Goal: Task Accomplishment & Management: Manage account settings

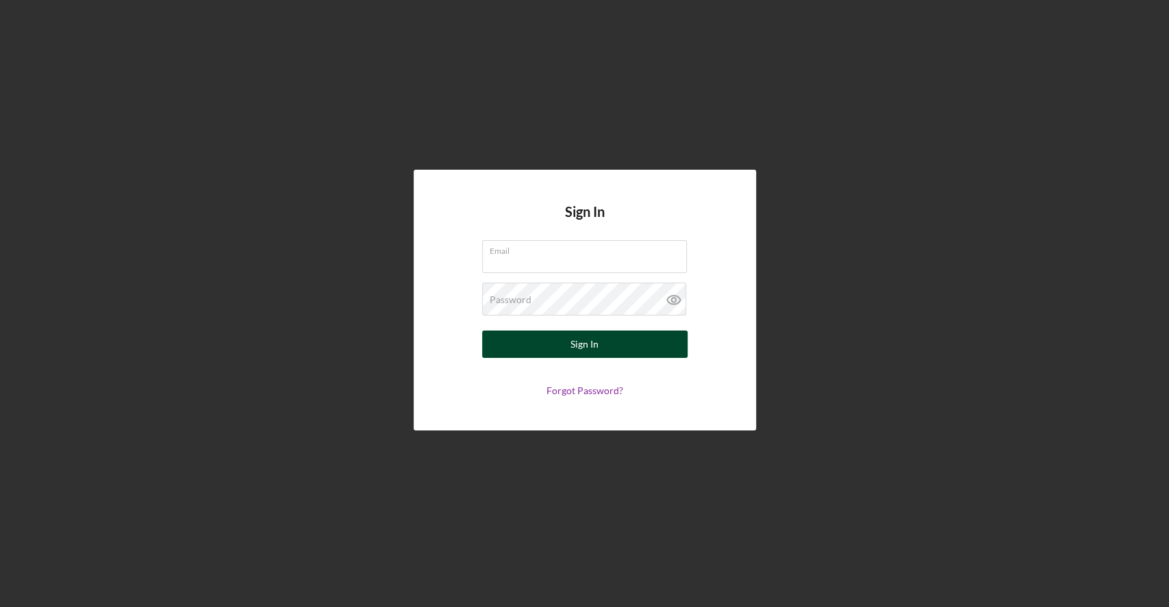
type input "[EMAIL_ADDRESS][DOMAIN_NAME]"
click at [586, 350] on div "Sign In" at bounding box center [584, 344] width 28 height 27
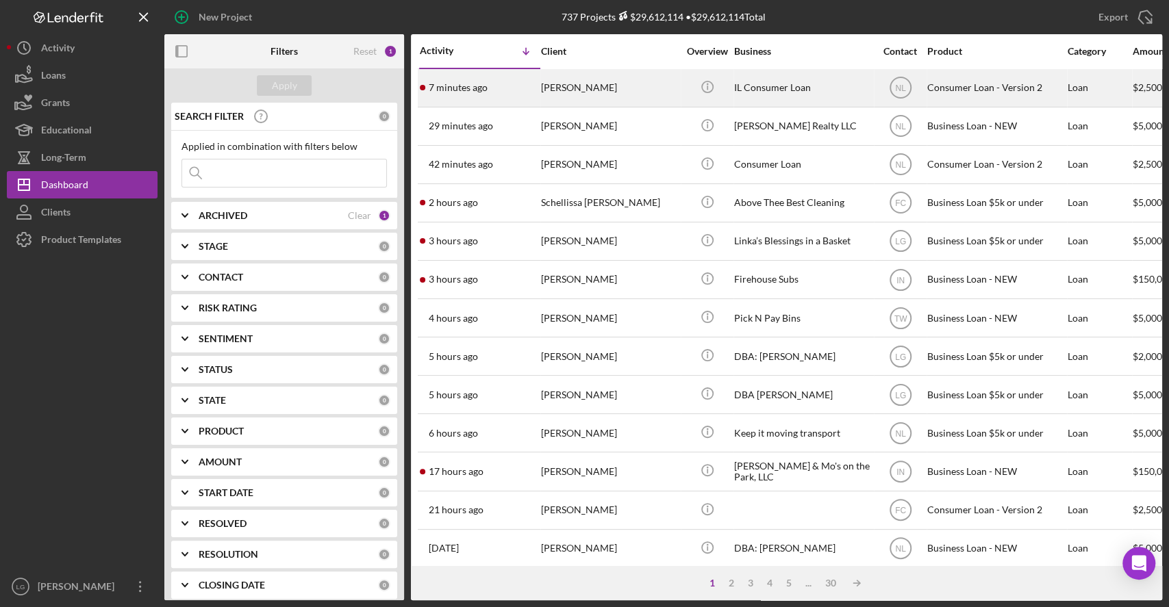
click at [658, 75] on div "[PERSON_NAME]" at bounding box center [609, 88] width 137 height 36
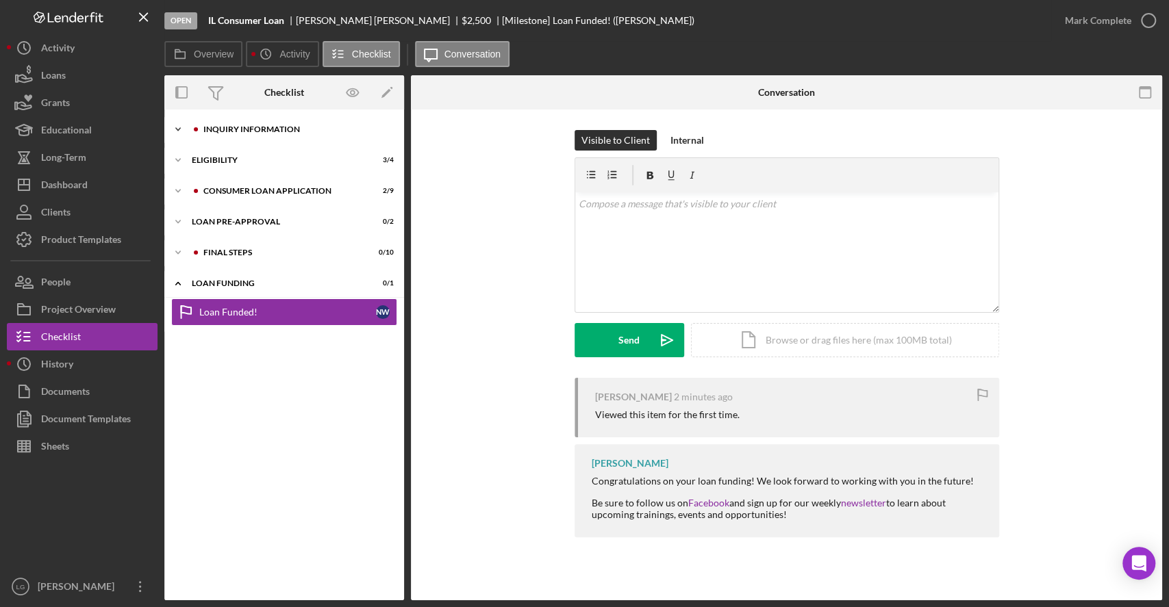
click at [370, 121] on div "Icon/Expander Inquiry Information 2 / 8" at bounding box center [284, 129] width 240 height 27
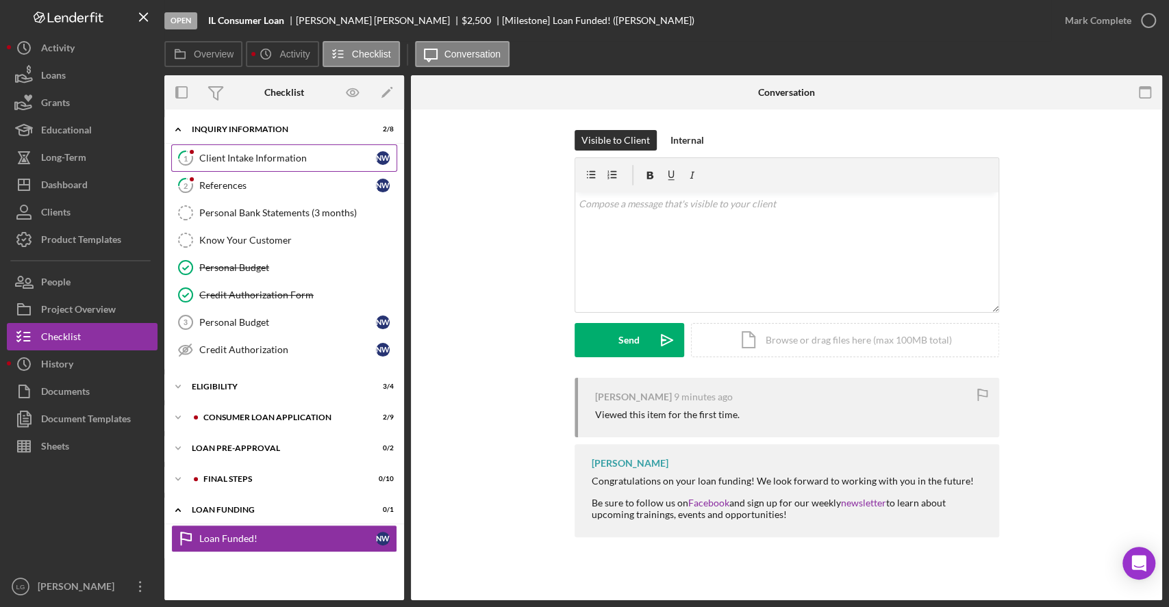
click at [276, 168] on link "1 Client Intake Information N W" at bounding box center [284, 157] width 226 height 27
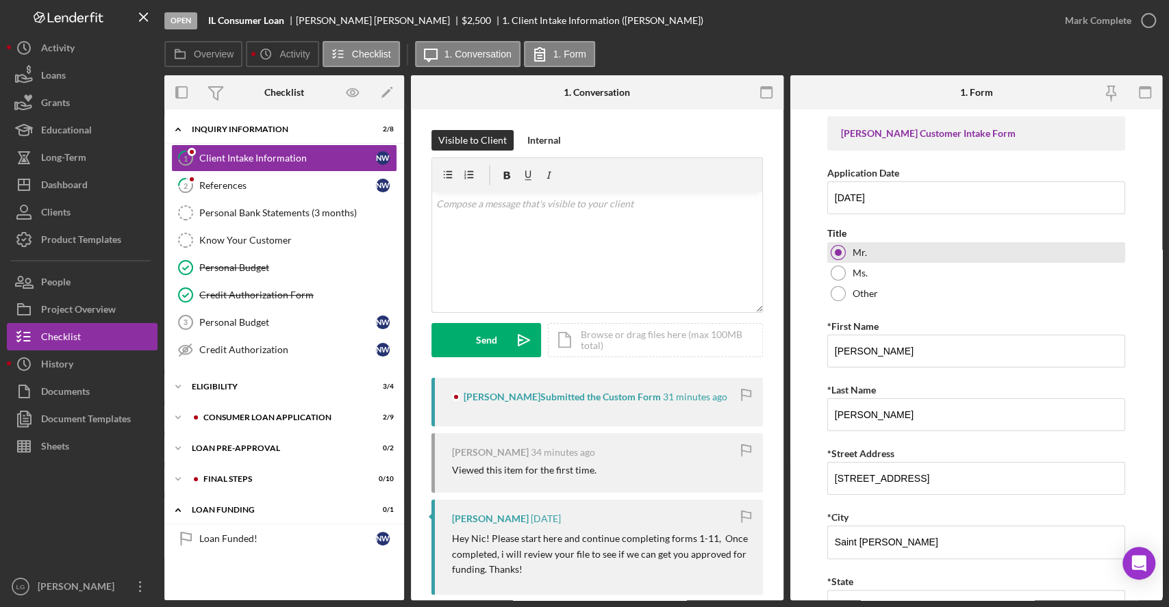
scroll to position [943, 0]
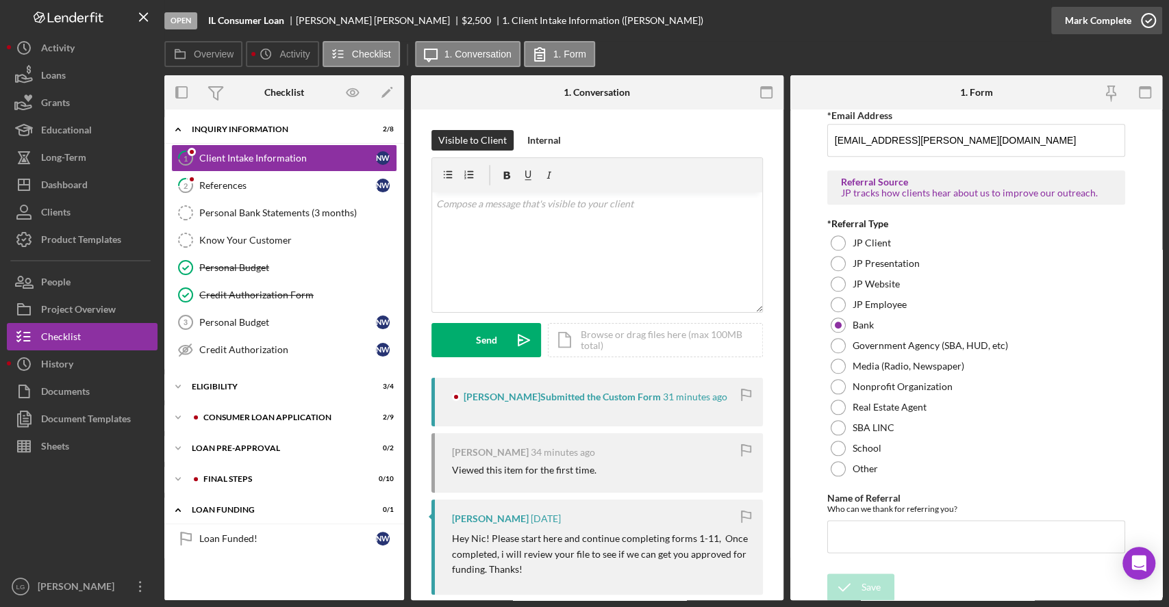
click at [1089, 21] on div "Mark Complete" at bounding box center [1098, 20] width 66 height 27
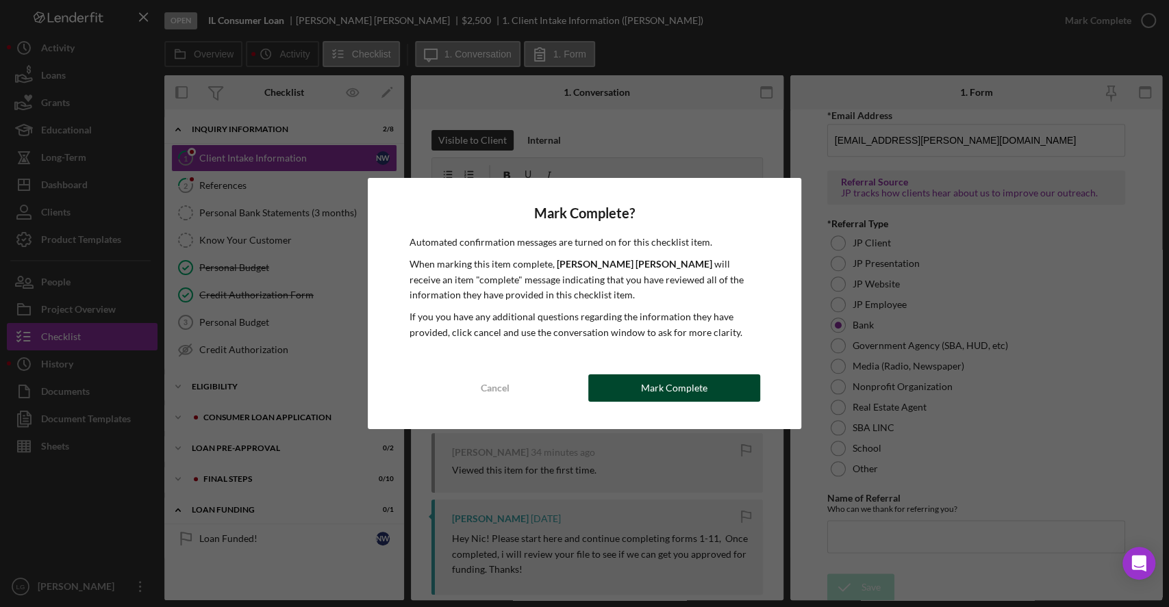
click at [740, 392] on button "Mark Complete" at bounding box center [674, 388] width 172 height 27
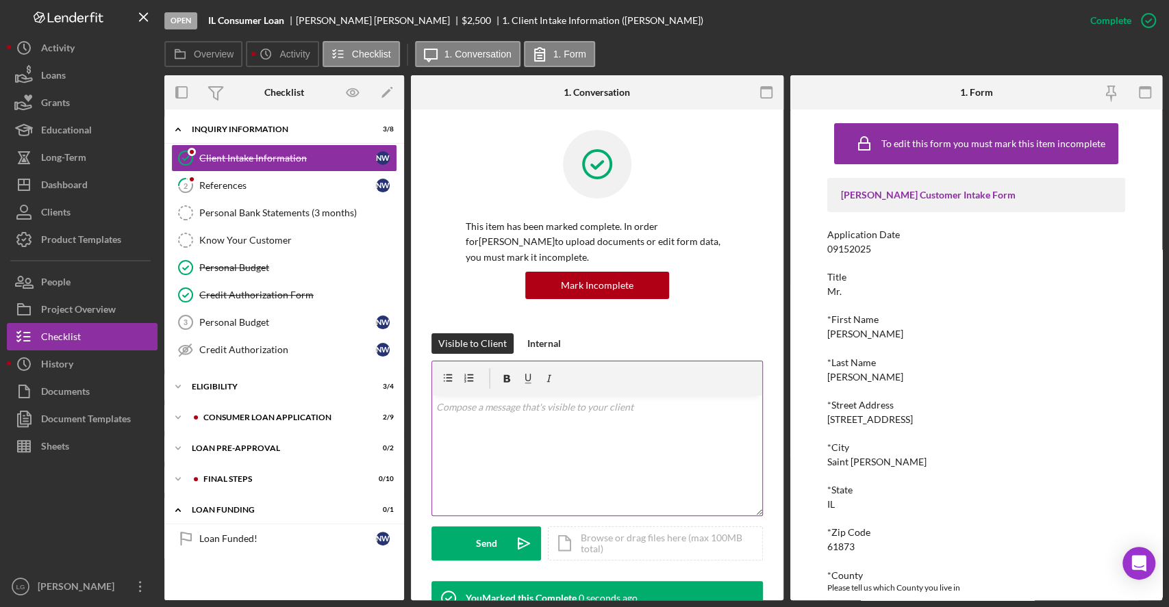
scroll to position [487, 0]
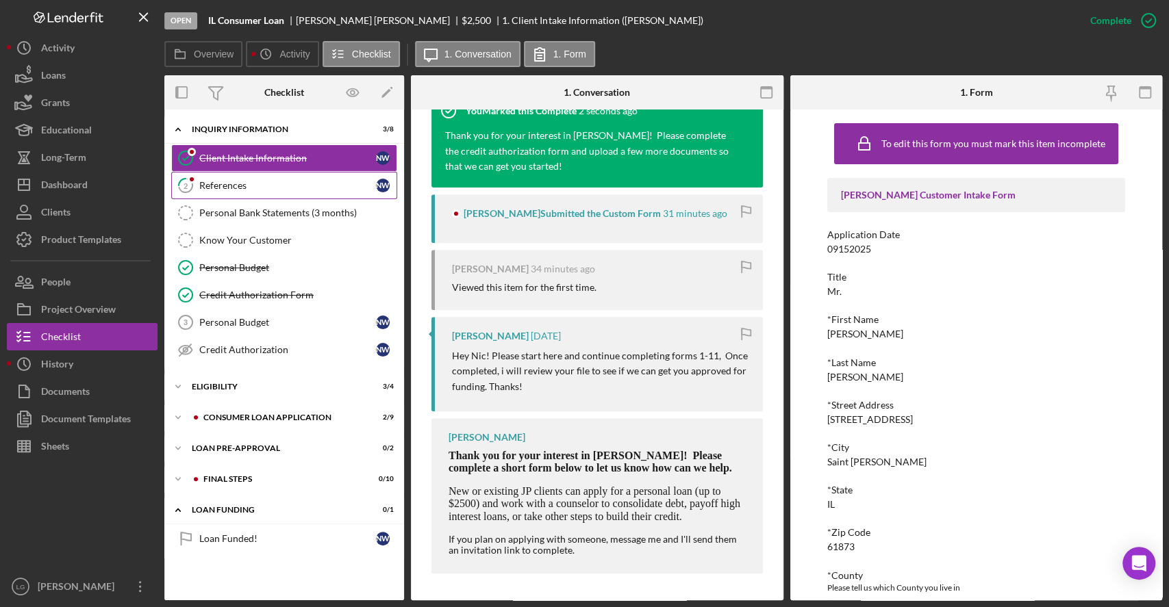
click at [328, 175] on link "2 References N W" at bounding box center [284, 185] width 226 height 27
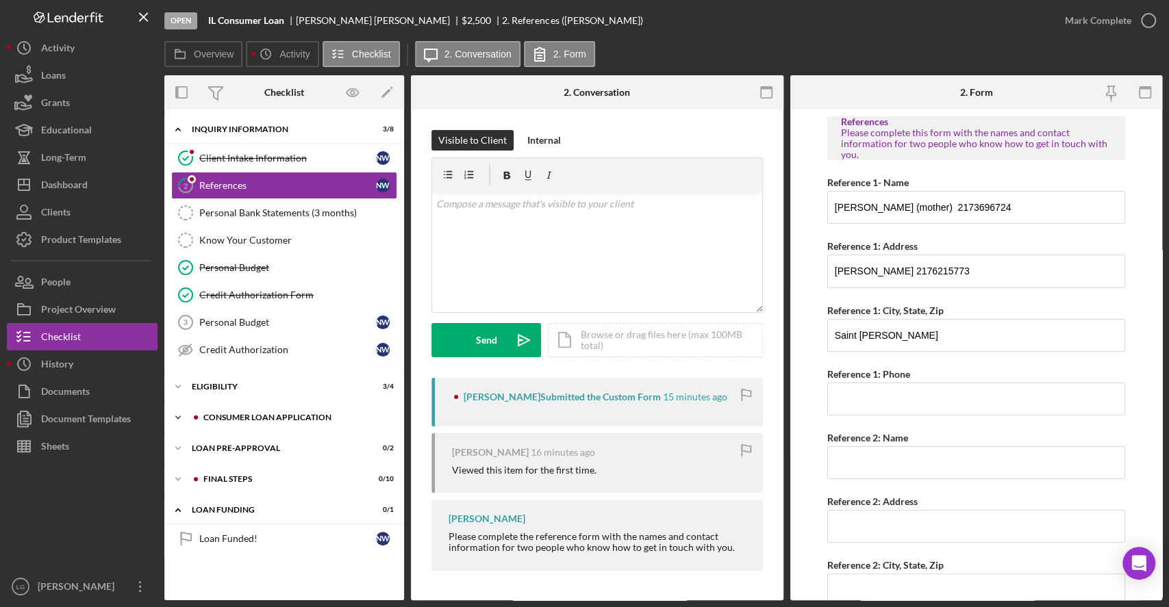
click at [291, 407] on div "Icon/Expander Consumer Loan Application 2 / 9" at bounding box center [284, 417] width 240 height 27
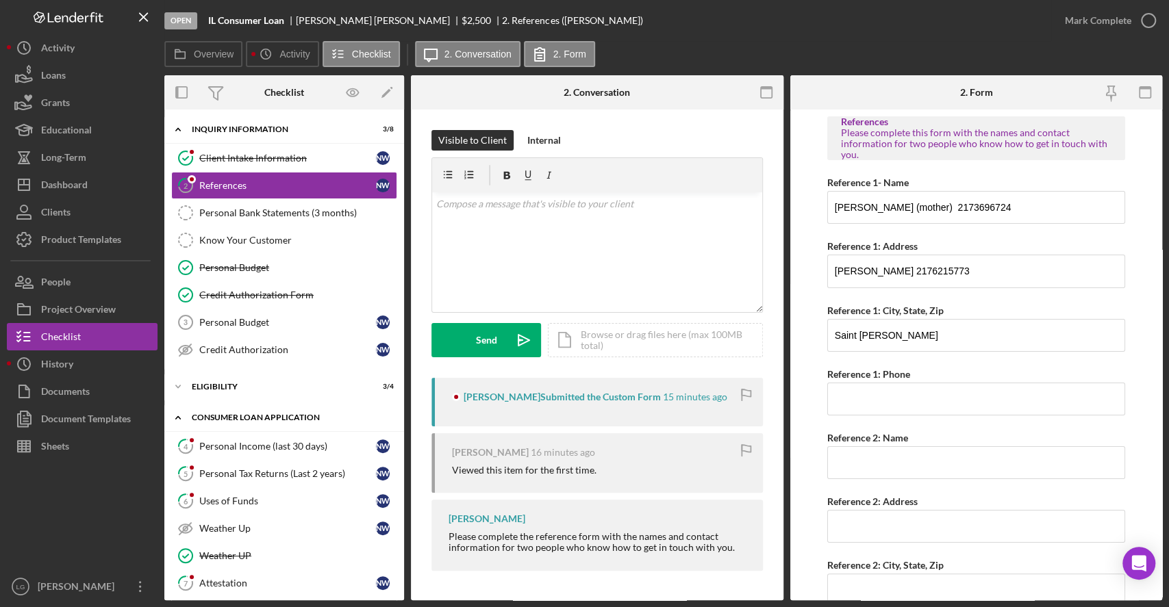
scroll to position [216, 0]
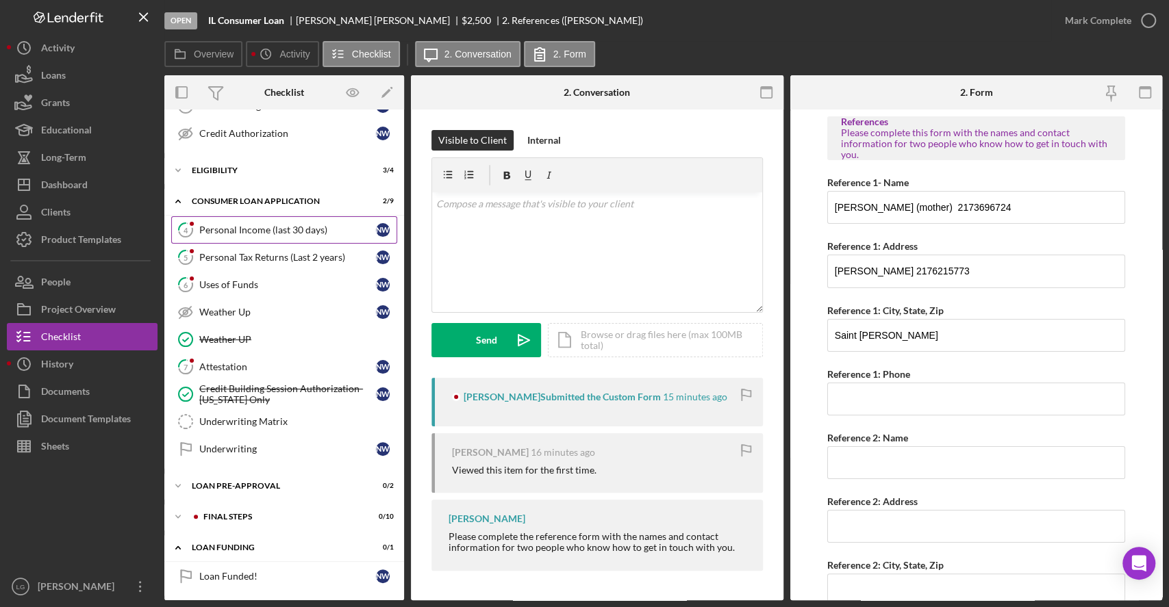
click at [315, 239] on link "4 Personal Income (last 30 days) N W" at bounding box center [284, 229] width 226 height 27
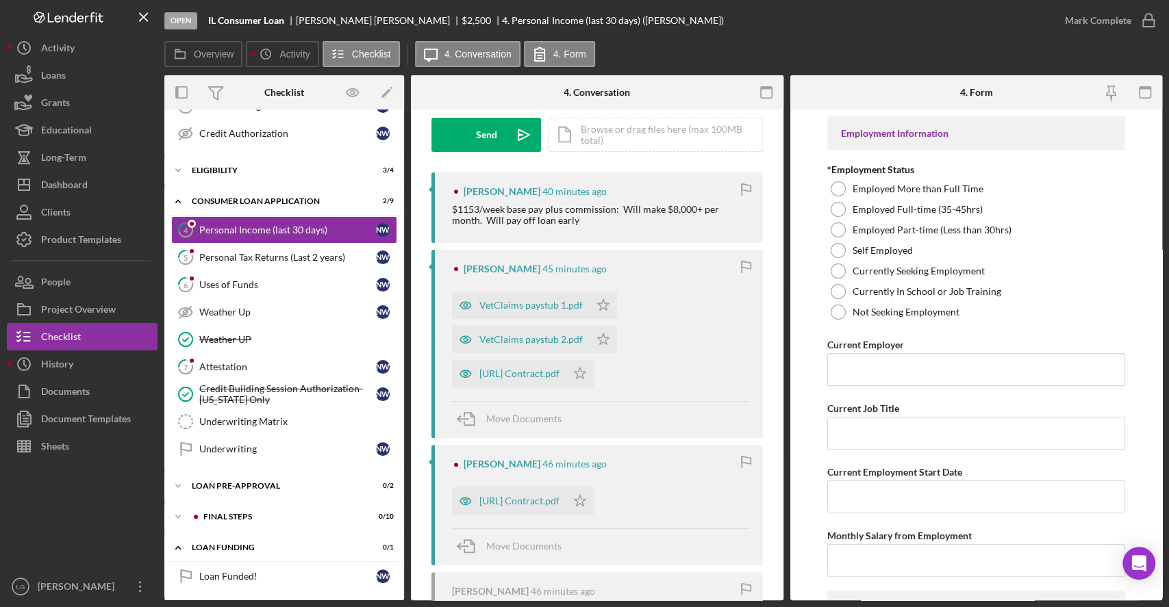
scroll to position [205, 0]
click at [529, 305] on div "VetClaims paystub 1.pdf" at bounding box center [530, 306] width 103 height 11
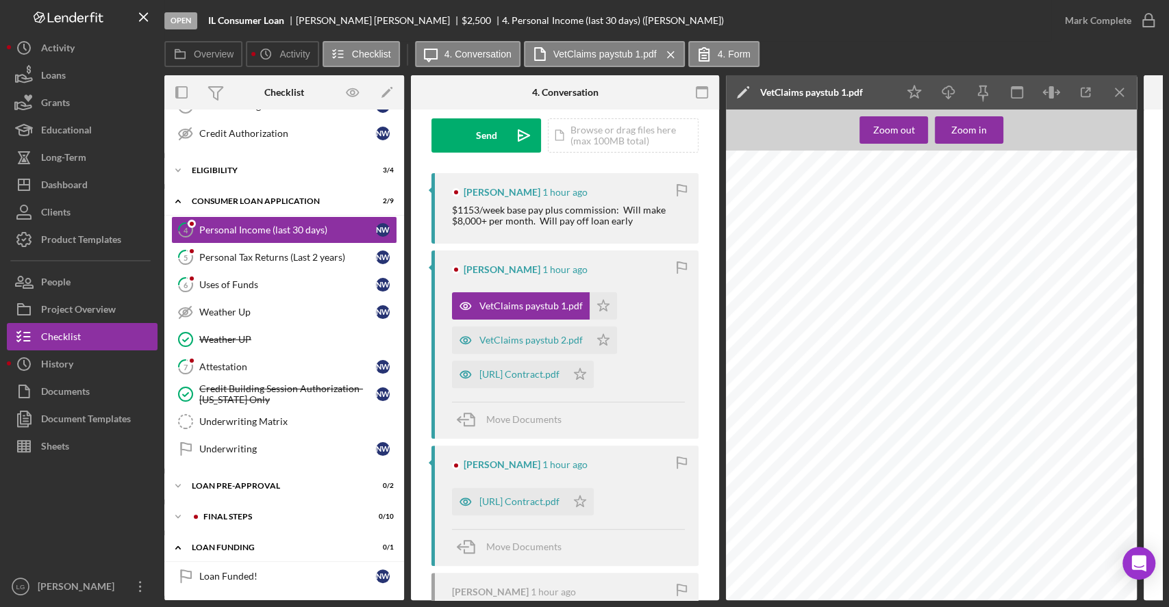
scroll to position [0, 0]
click at [555, 329] on div "VetClaims paystub 2.pdf" at bounding box center [521, 340] width 138 height 27
